Goal: Information Seeking & Learning: Learn about a topic

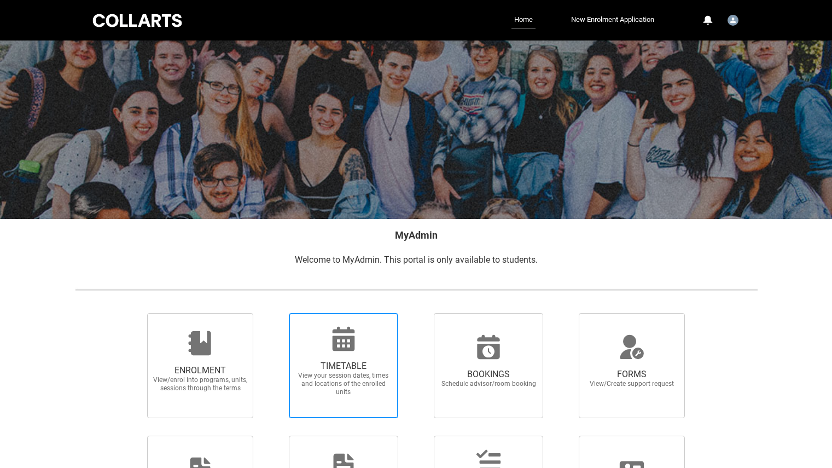
click at [338, 360] on span "TIMETABLE View your session dates, times and locations of the enrolled units" at bounding box center [343, 378] width 105 height 53
click at [275, 313] on input "TIMETABLE View your session dates, times and locations of the enrolled units" at bounding box center [275, 312] width 1 height 1
radio input "true"
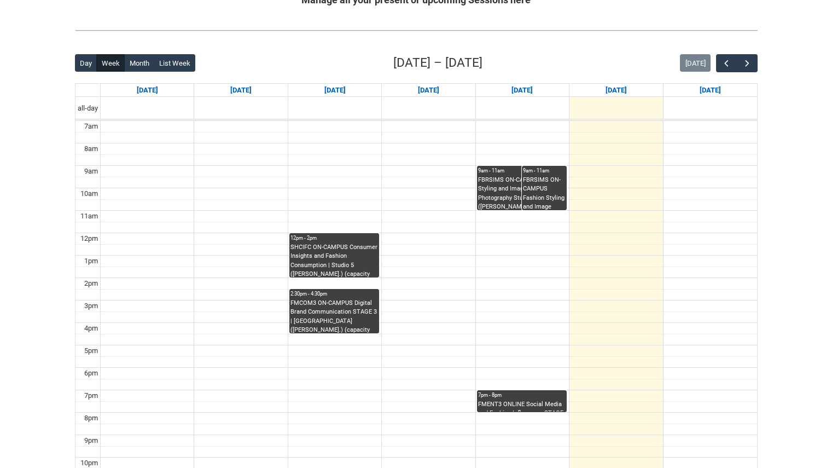
scroll to position [236, 0]
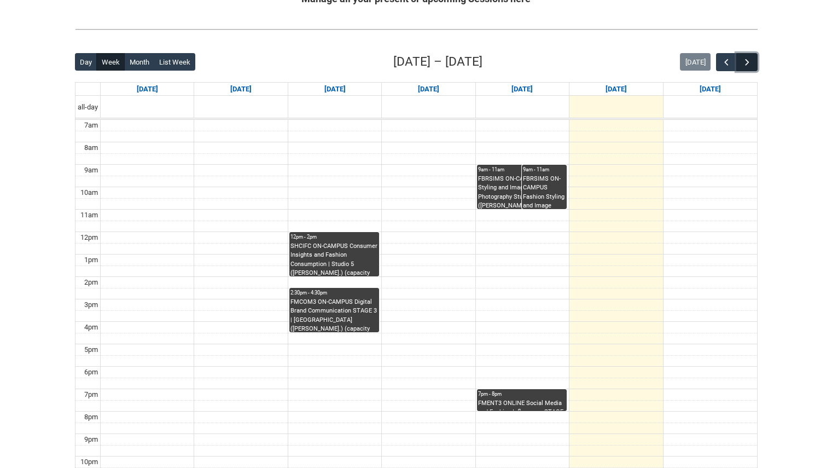
click at [748, 62] on span "button" at bounding box center [747, 62] width 11 height 11
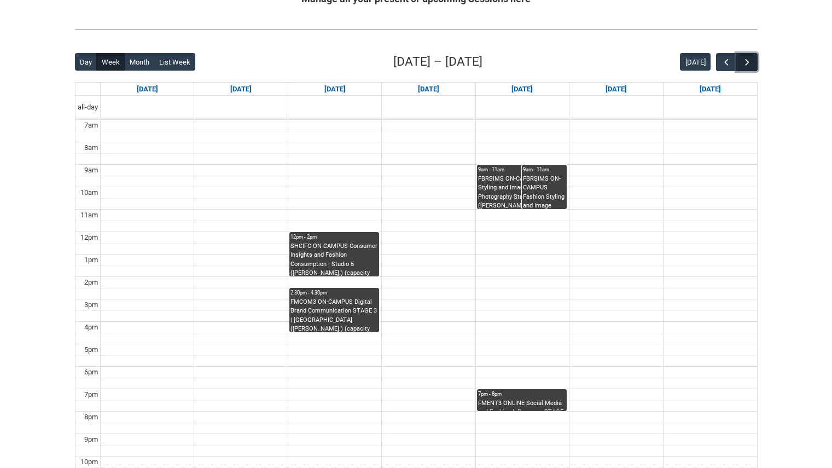
click at [748, 62] on span "button" at bounding box center [747, 62] width 11 height 11
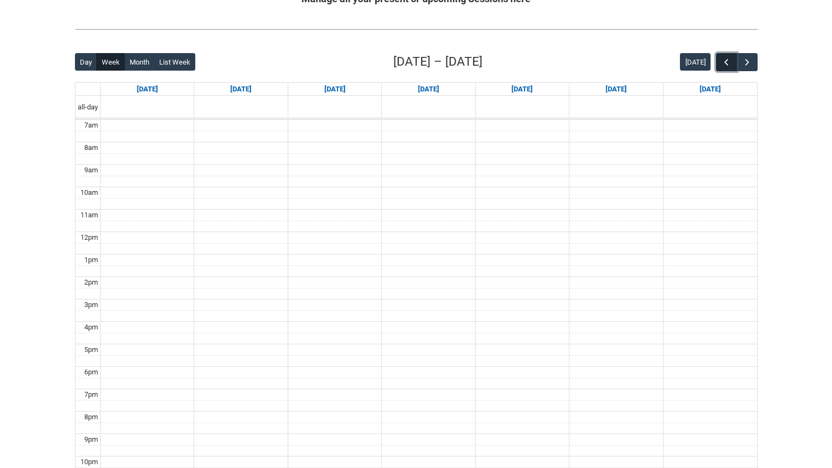
click at [724, 62] on span "button" at bounding box center [726, 62] width 11 height 11
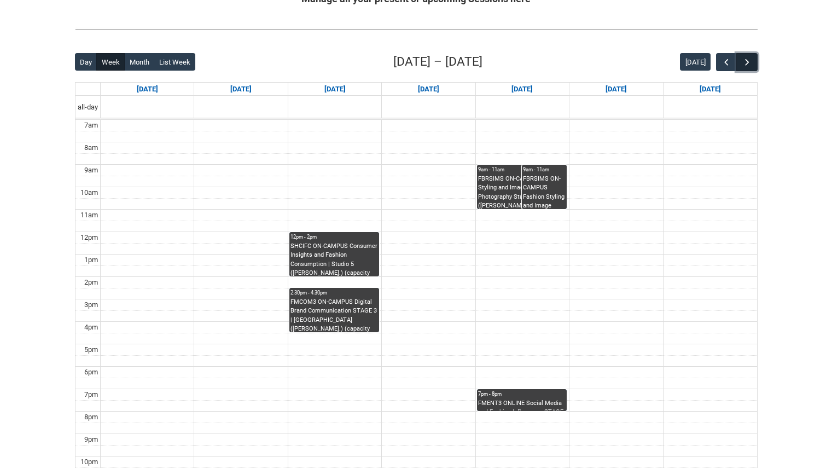
click at [751, 65] on span "button" at bounding box center [747, 62] width 11 height 11
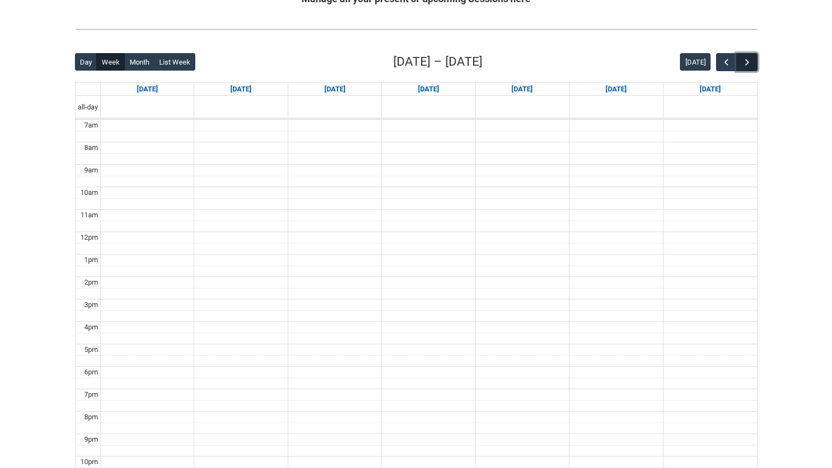
click at [751, 65] on span "button" at bounding box center [747, 62] width 11 height 11
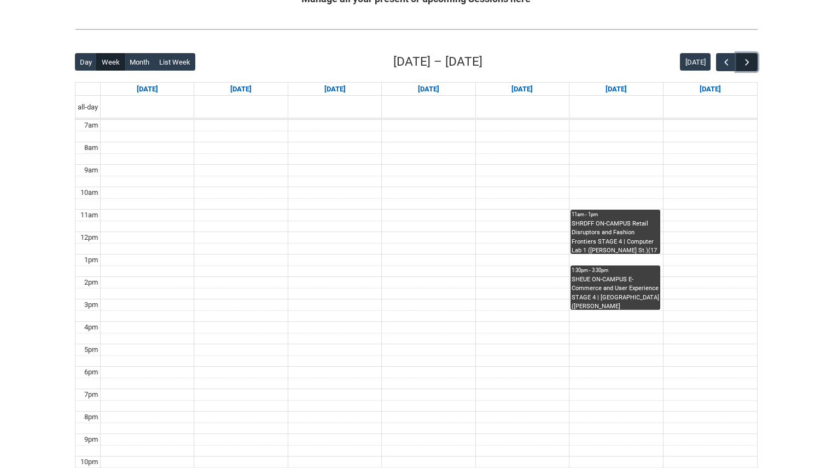
click at [751, 65] on span "button" at bounding box center [747, 62] width 11 height 11
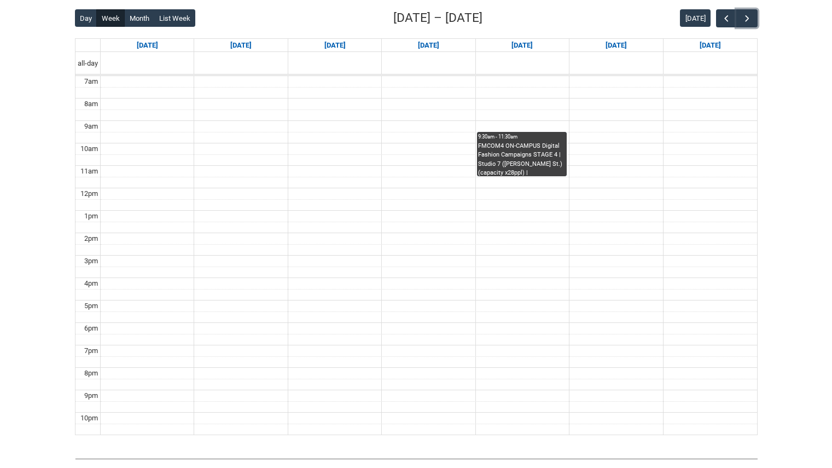
scroll to position [281, 0]
click at [752, 16] on span "button" at bounding box center [747, 18] width 11 height 11
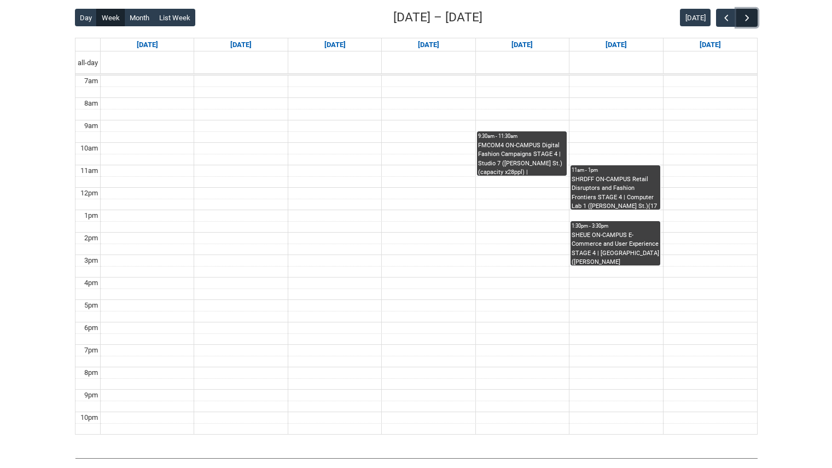
click at [752, 16] on span "button" at bounding box center [747, 18] width 11 height 11
click at [728, 17] on span "button" at bounding box center [726, 18] width 11 height 11
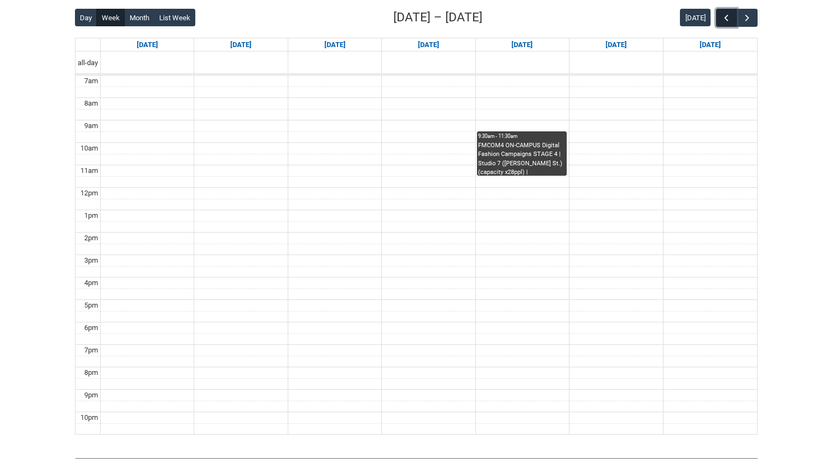
click at [728, 17] on span "button" at bounding box center [726, 18] width 11 height 11
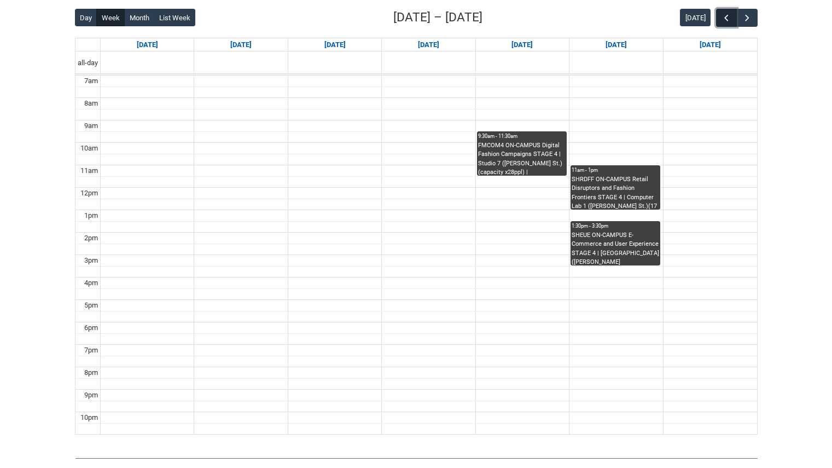
click at [728, 17] on span "button" at bounding box center [726, 18] width 11 height 11
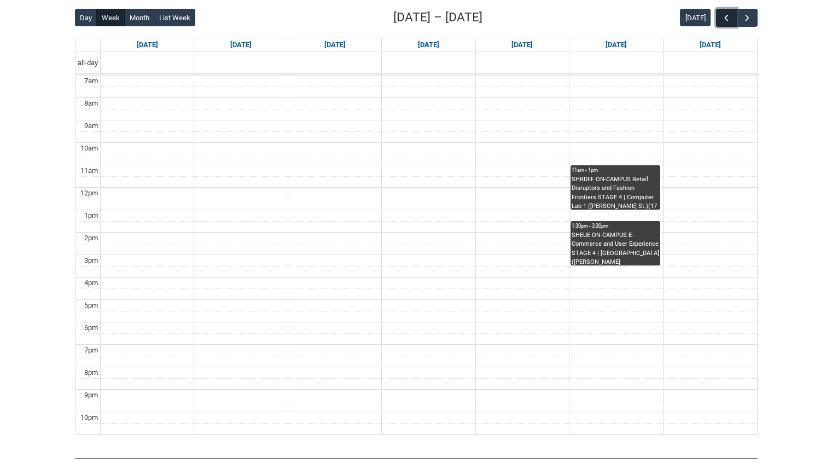
click at [728, 17] on span "button" at bounding box center [726, 18] width 11 height 11
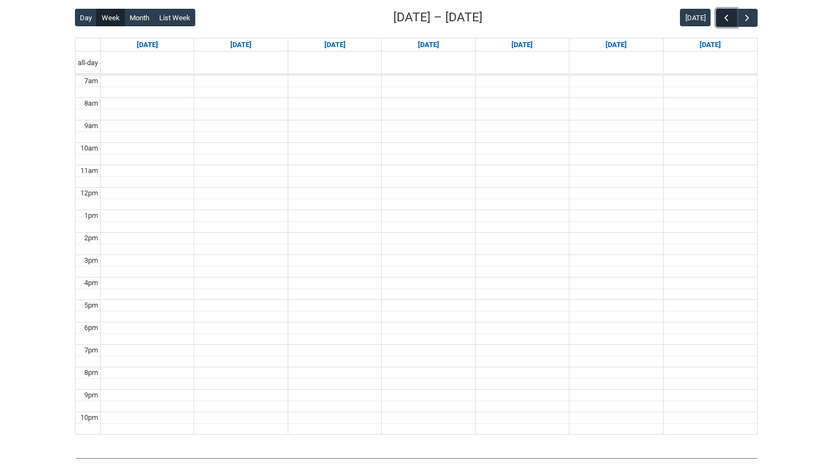
click at [728, 17] on span "button" at bounding box center [726, 18] width 11 height 11
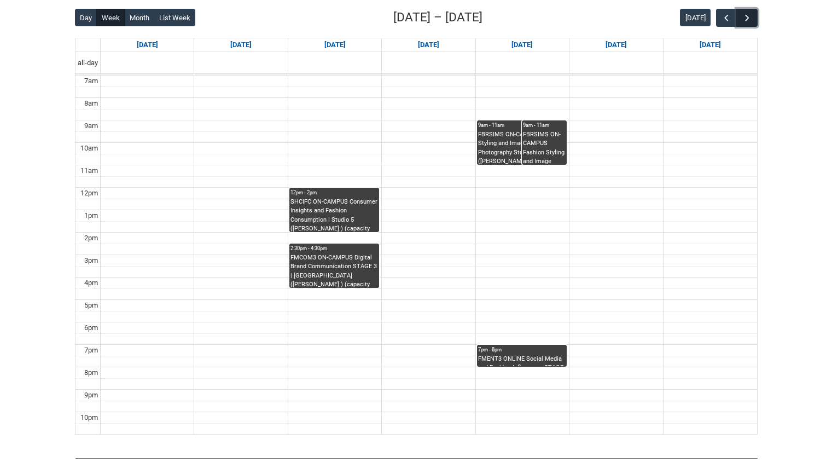
click at [746, 16] on span "button" at bounding box center [747, 18] width 11 height 11
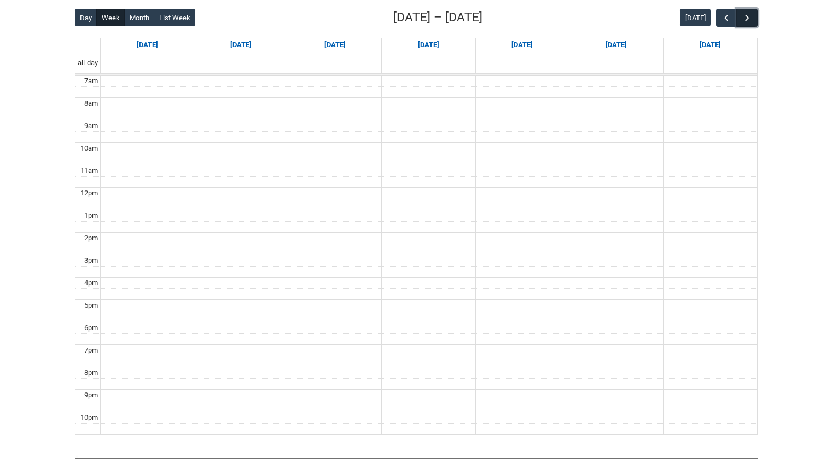
click at [746, 16] on span "button" at bounding box center [747, 18] width 11 height 11
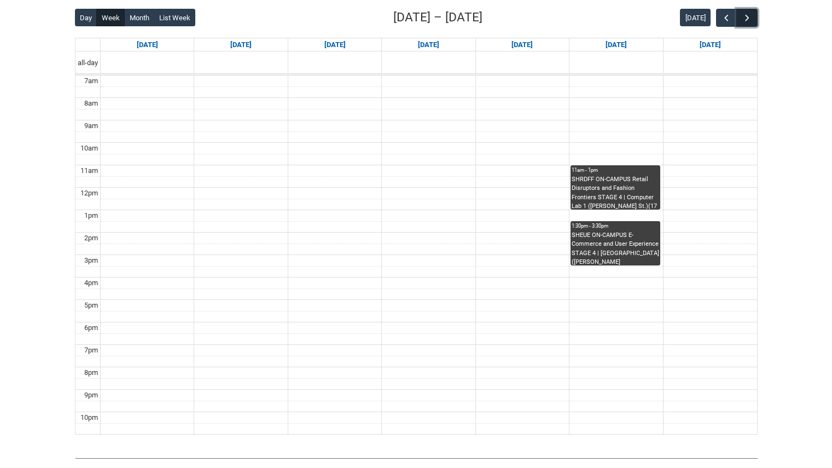
click at [739, 15] on button "button" at bounding box center [746, 18] width 21 height 18
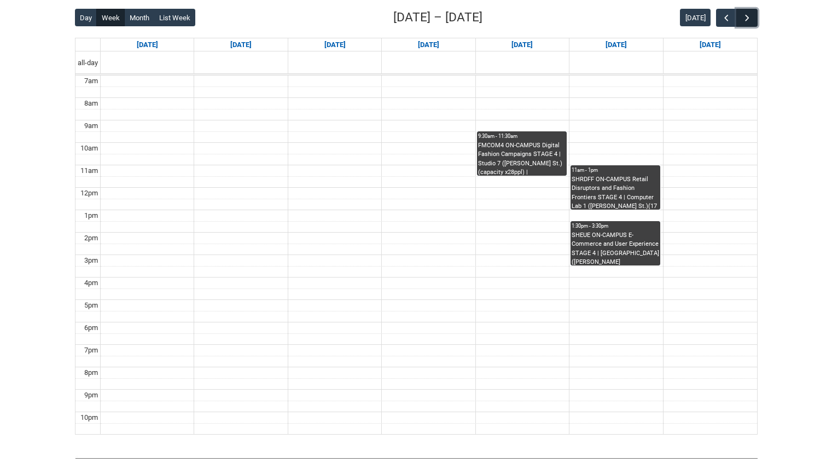
click at [739, 15] on button "button" at bounding box center [746, 18] width 21 height 18
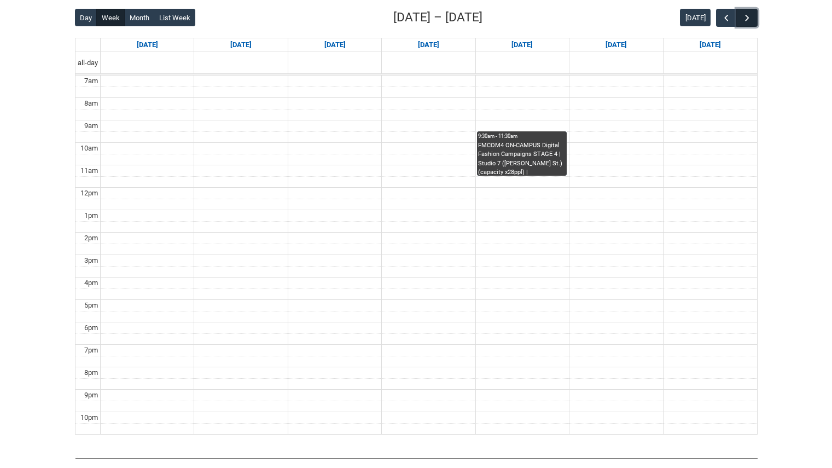
click at [739, 15] on button "button" at bounding box center [746, 18] width 21 height 18
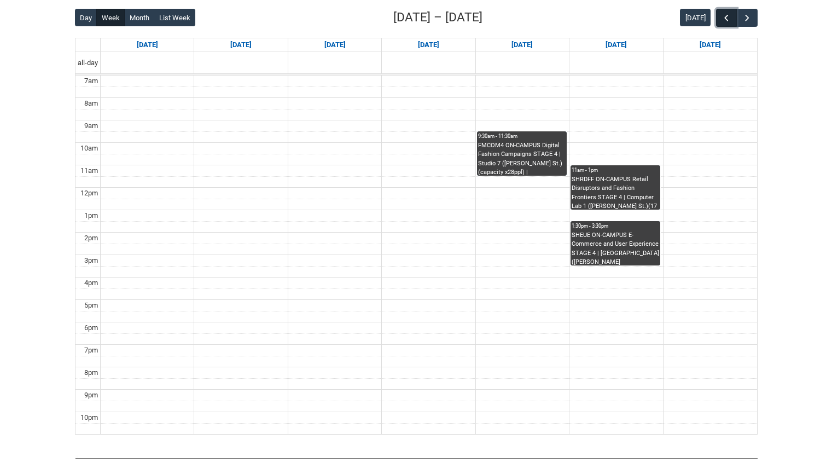
click at [726, 16] on span "button" at bounding box center [726, 18] width 11 height 11
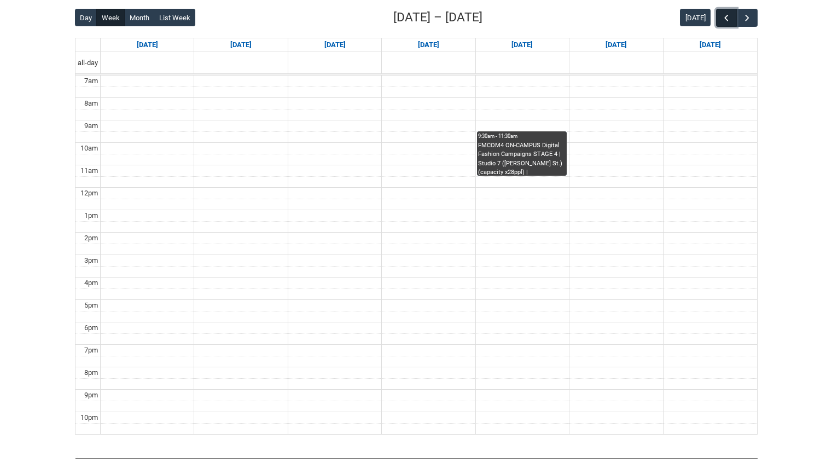
click at [726, 16] on span "button" at bounding box center [726, 18] width 11 height 11
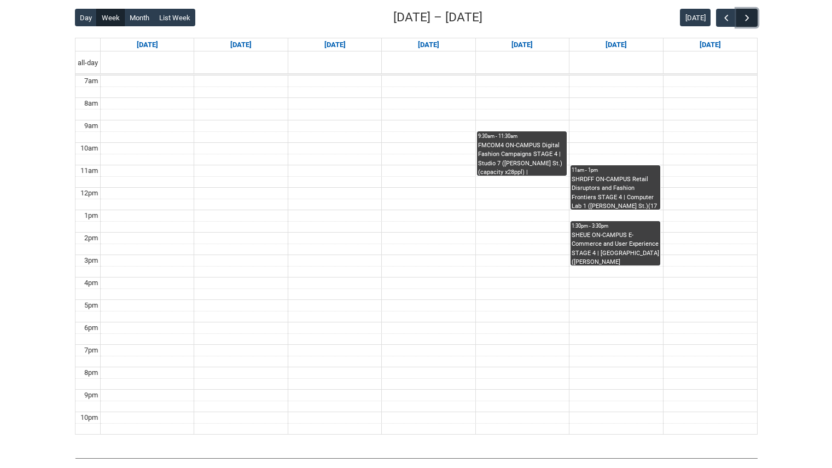
click at [748, 16] on span "button" at bounding box center [747, 18] width 11 height 11
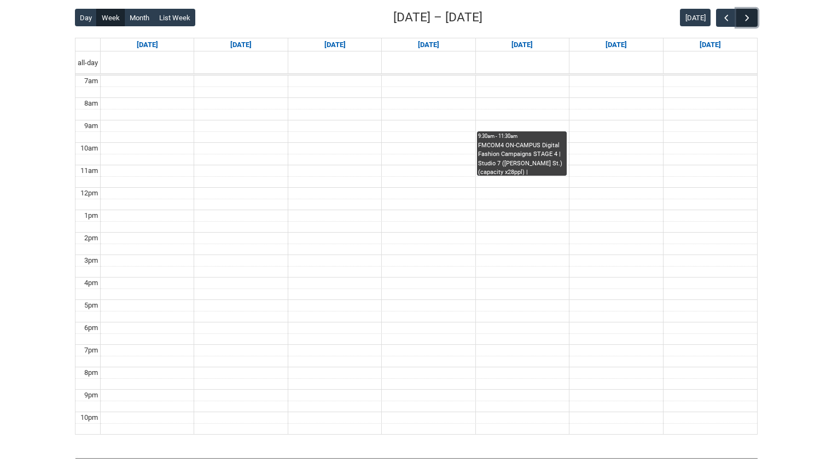
click at [748, 16] on span "button" at bounding box center [747, 18] width 11 height 11
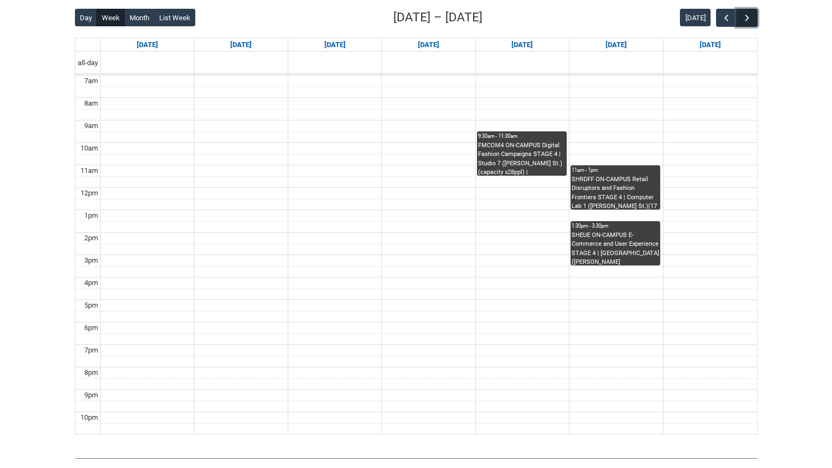
click at [748, 16] on span "button" at bounding box center [747, 18] width 11 height 11
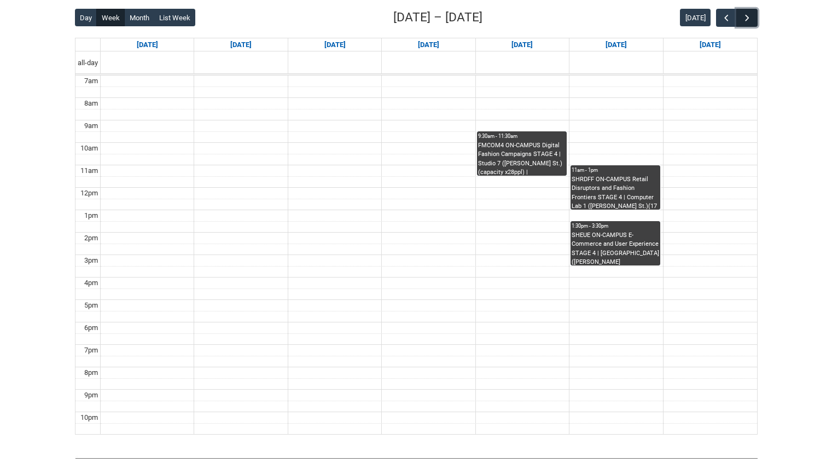
click at [748, 16] on span "button" at bounding box center [747, 18] width 11 height 11
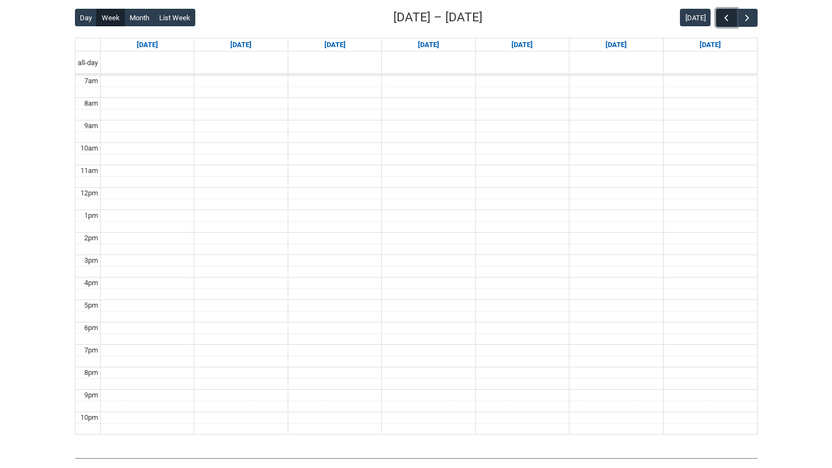
click at [730, 16] on span "button" at bounding box center [726, 18] width 11 height 11
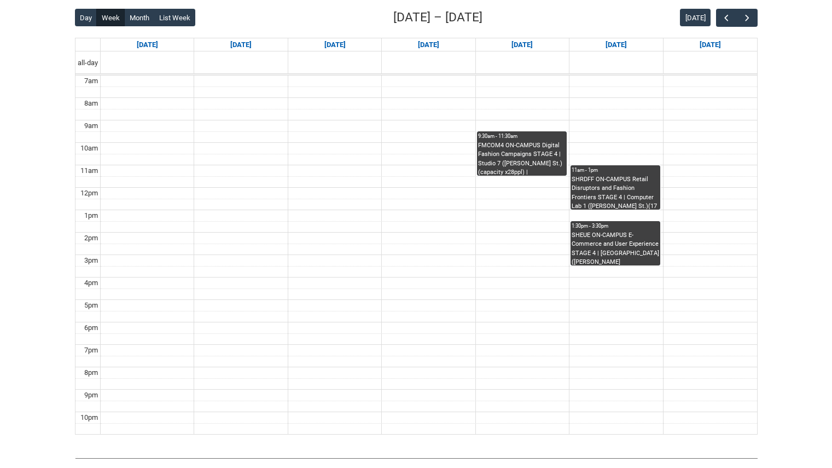
click at [793, 78] on div "Skip to Main Content Collarts Education Community Home New Enrolment Applicatio…" at bounding box center [416, 126] width 832 height 815
click at [748, 19] on span "button" at bounding box center [747, 18] width 11 height 11
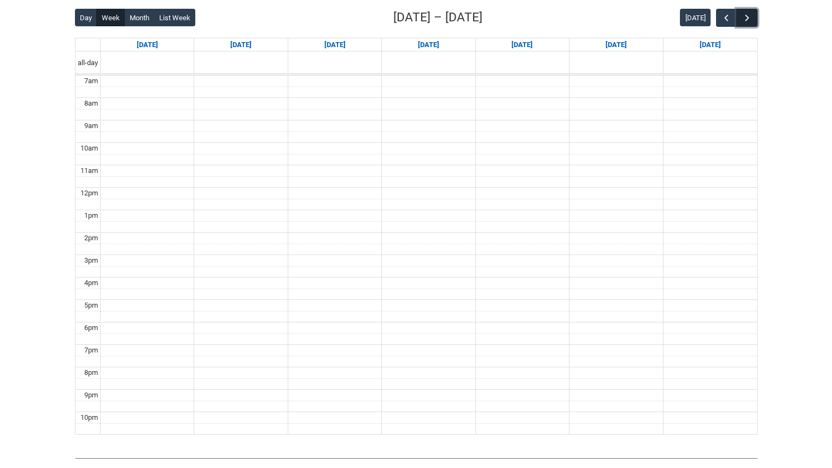
click at [748, 19] on span "button" at bounding box center [747, 18] width 11 height 11
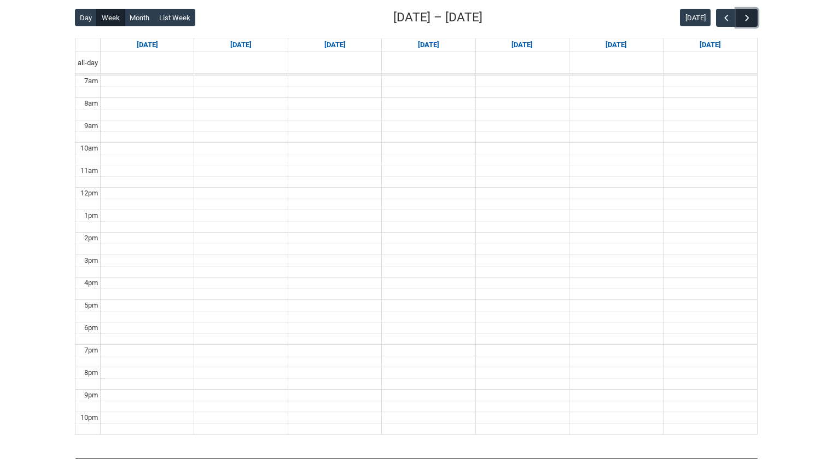
click at [748, 19] on span "button" at bounding box center [747, 18] width 11 height 11
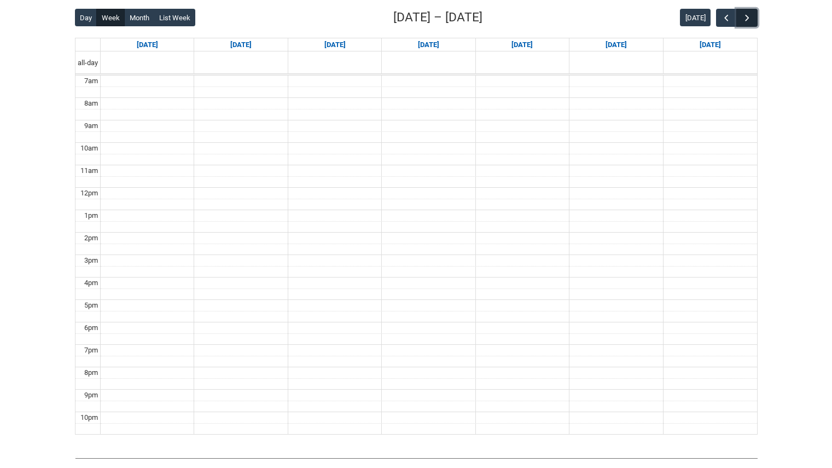
click at [748, 19] on span "button" at bounding box center [747, 18] width 11 height 11
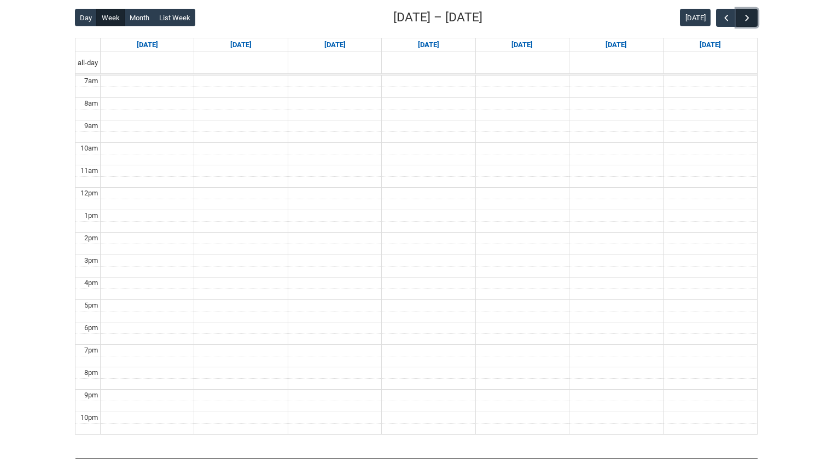
click at [748, 19] on span "button" at bounding box center [747, 18] width 11 height 11
click at [696, 18] on button "[DATE]" at bounding box center [695, 18] width 31 height 18
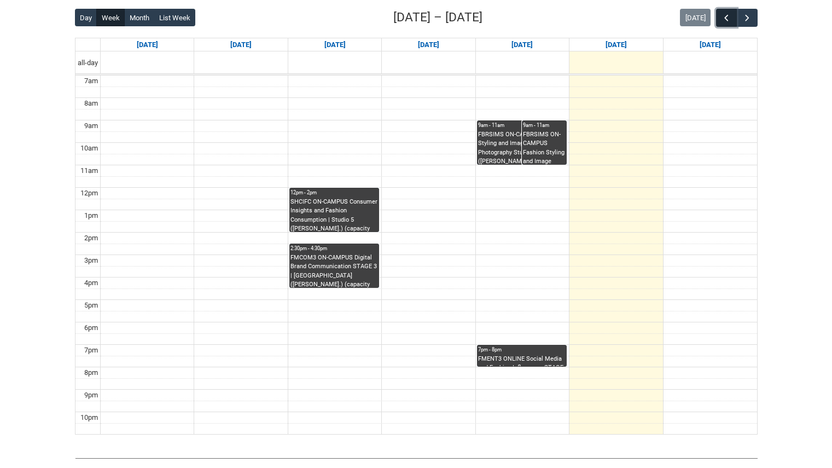
click at [724, 16] on span "button" at bounding box center [726, 18] width 11 height 11
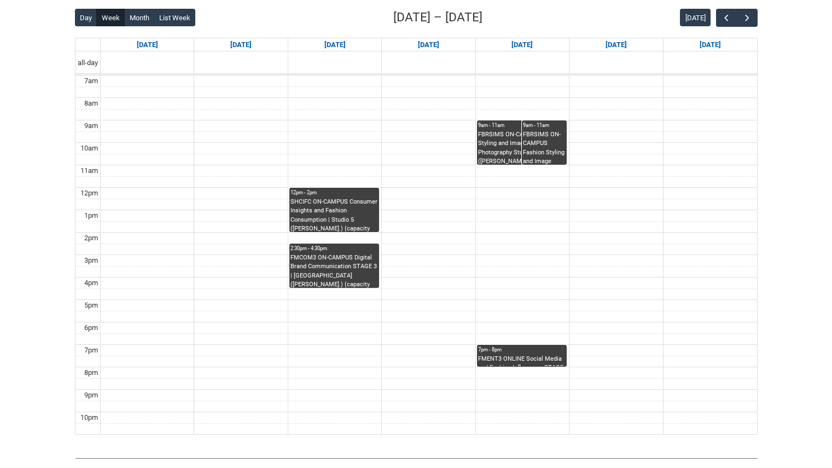
click at [758, 22] on div "Back Loading... This page should update in a few seconds... Day Week Month List…" at bounding box center [416, 221] width 700 height 444
click at [749, 18] on span "button" at bounding box center [747, 18] width 11 height 11
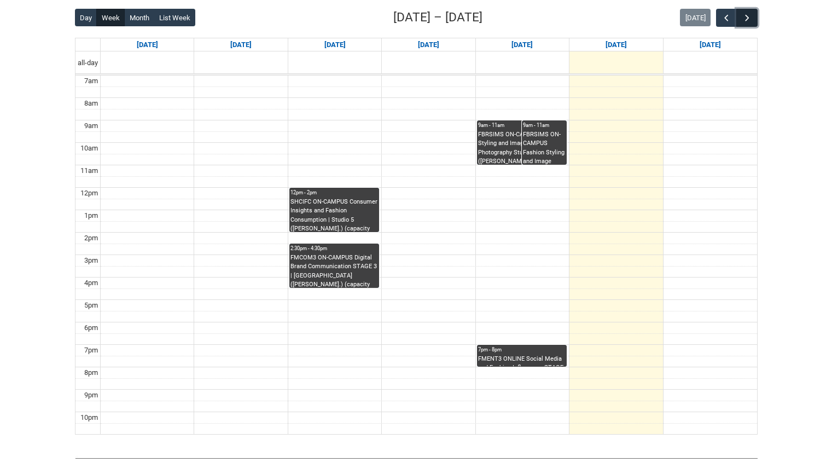
click at [749, 18] on span "button" at bounding box center [747, 18] width 11 height 11
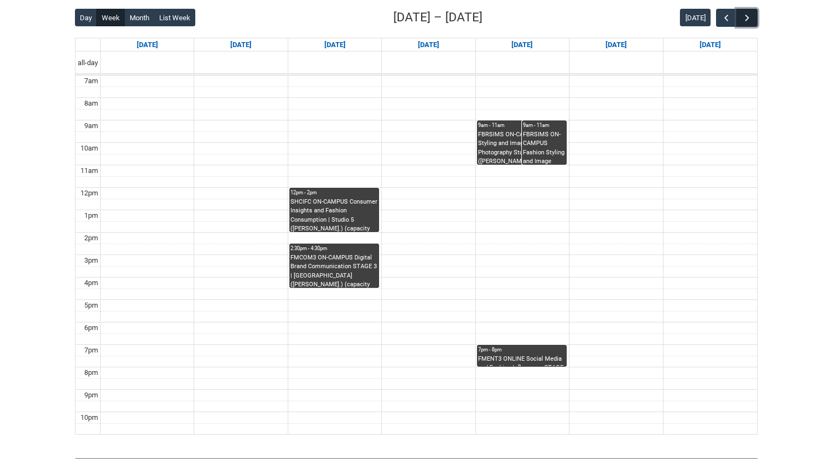
click at [749, 18] on span "button" at bounding box center [747, 18] width 11 height 11
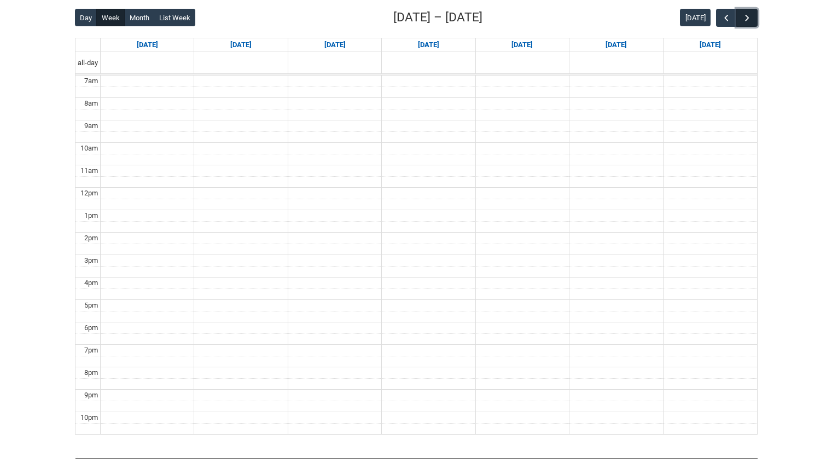
click at [749, 18] on span "button" at bounding box center [747, 18] width 11 height 11
